Goal: Entertainment & Leisure: Consume media (video, audio)

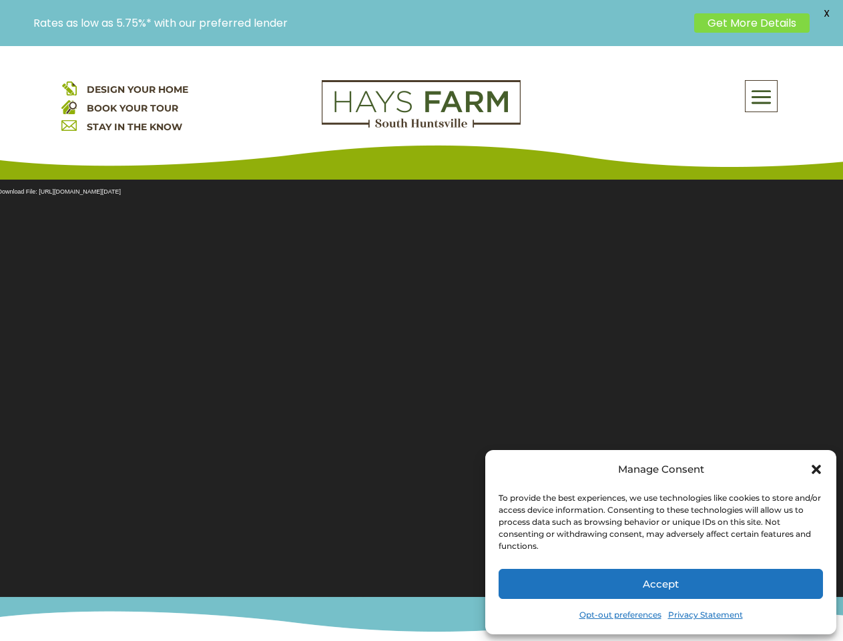
click at [421, 343] on section "Video Player Media error: Format(s) not supported or source(s) not found Downlo…" at bounding box center [421, 380] width 843 height 434
click at [762, 96] on span at bounding box center [761, 96] width 31 height 31
click at [421, 380] on section "Video Player Media error: Format(s) not supported or source(s) not found Downlo…" at bounding box center [421, 380] width 843 height 434
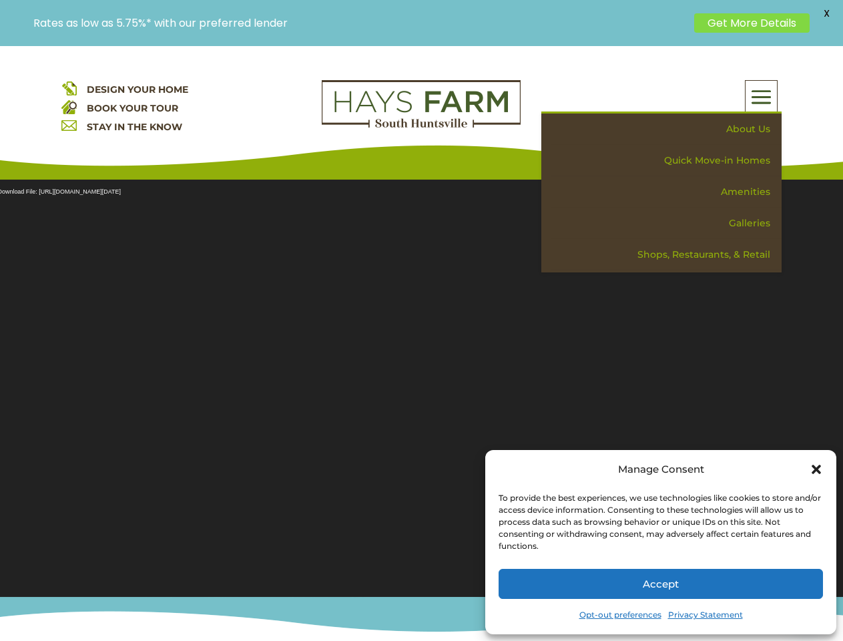
click at [421, 380] on section "Video Player Media error: Format(s) not supported or source(s) not found Downlo…" at bounding box center [421, 380] width 843 height 434
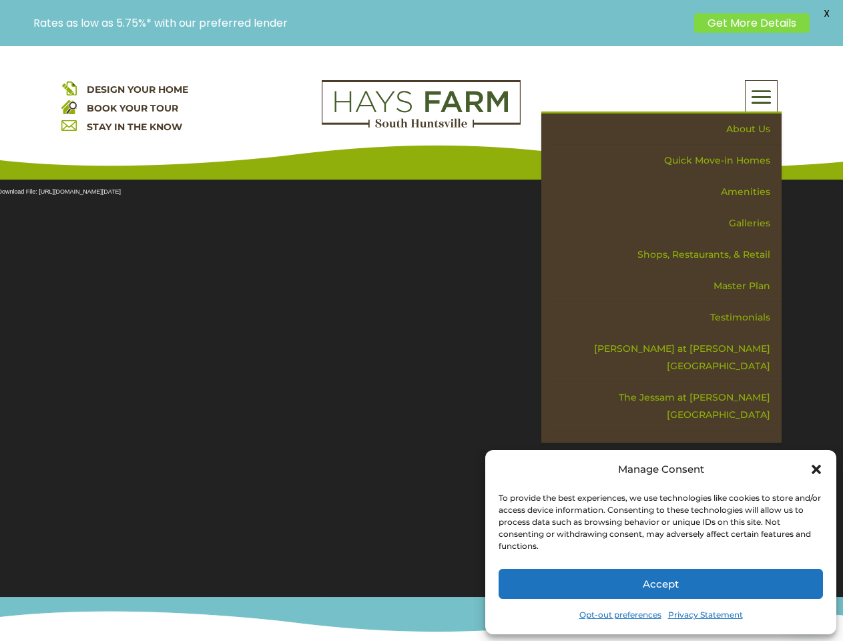
click at [827, 13] on span "X" at bounding box center [827, 13] width 20 height 20
